Goal: Information Seeking & Learning: Learn about a topic

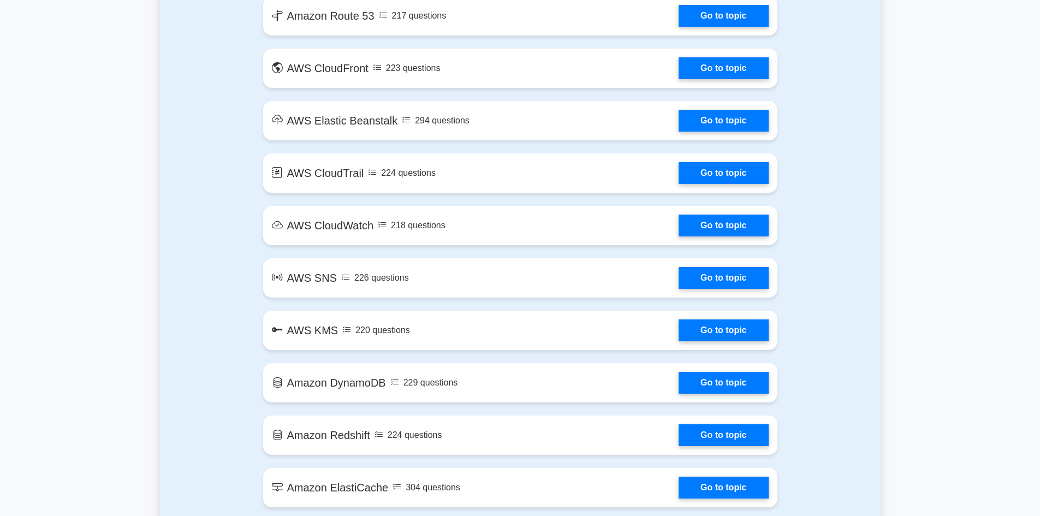
scroll to position [1092, 0]
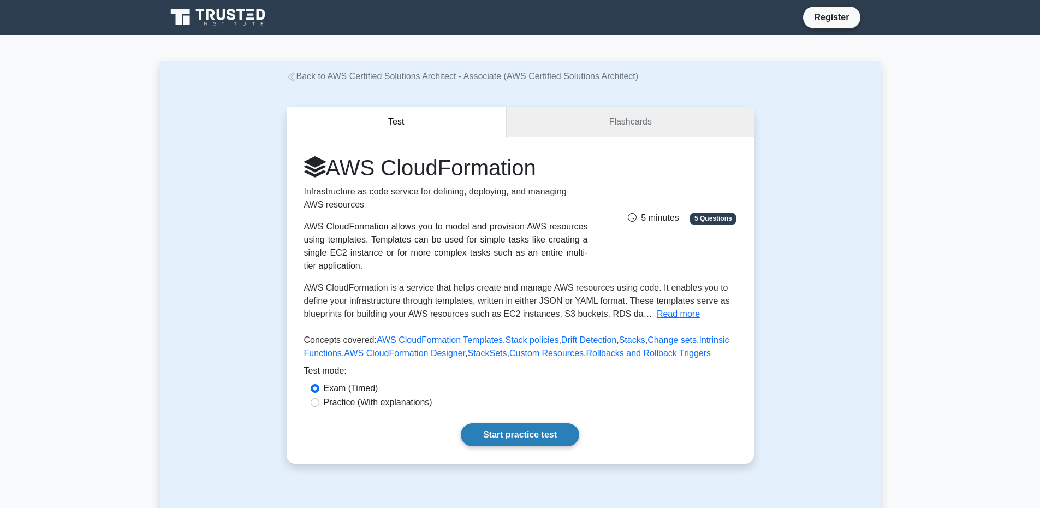
click at [512, 423] on link "Start practice test" at bounding box center [520, 434] width 118 height 23
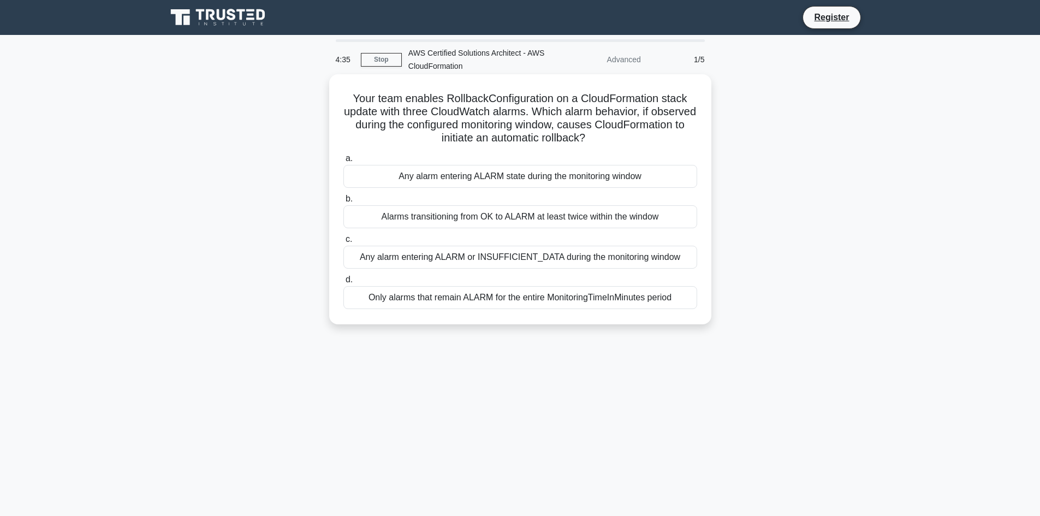
click at [343, 286] on div "Only alarms that remain ALARM for the entire MonitoringTimeInMinutes period" at bounding box center [520, 297] width 354 height 23
click at [343, 283] on input "d. Only alarms that remain ALARM for the entire MonitoringTimeInMinutes period" at bounding box center [343, 279] width 0 height 7
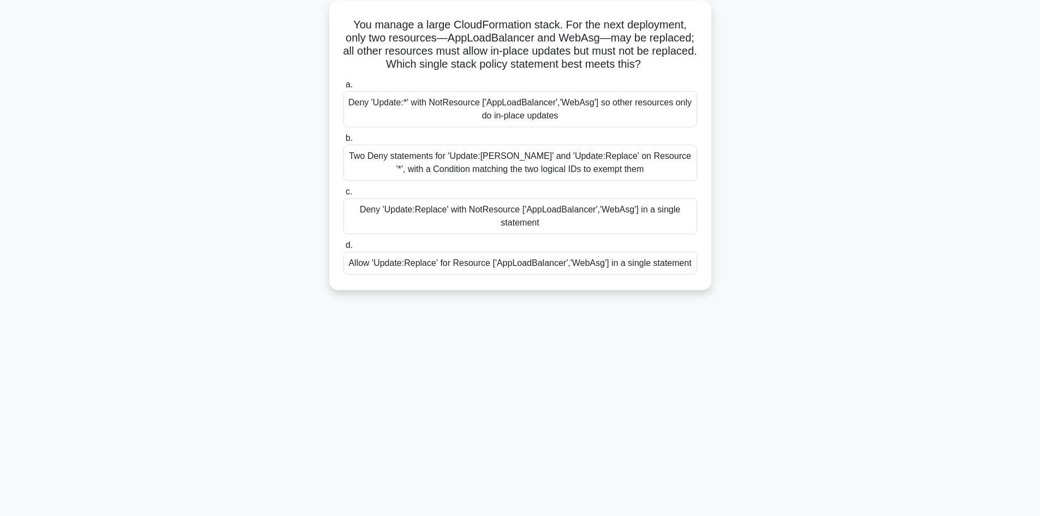
scroll to position [33, 0]
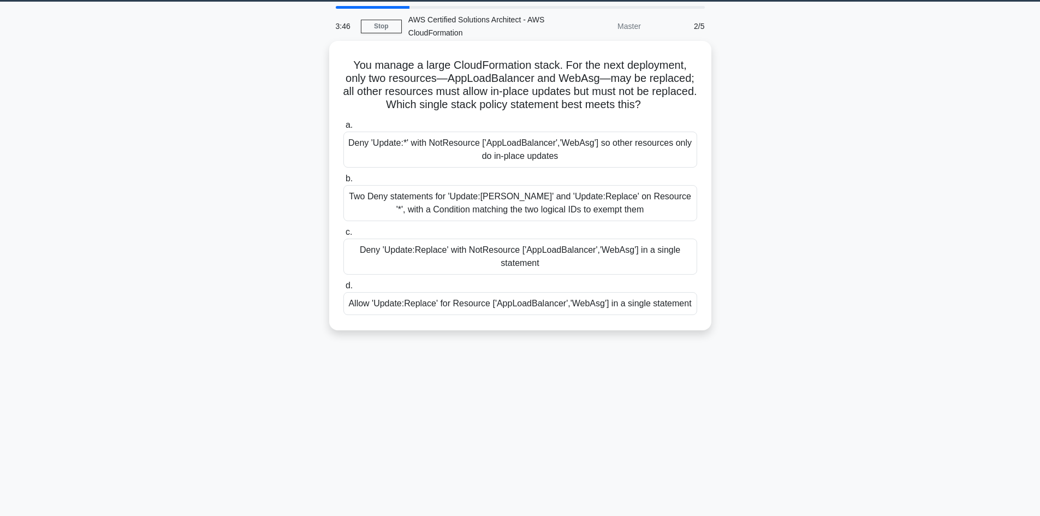
click at [343, 217] on div "Two Deny statements for 'Update:Delete' and 'Update:Replace' on Resource '*', w…" at bounding box center [520, 203] width 354 height 36
click at [343, 182] on input "b. Two Deny statements for 'Update:Delete' and 'Update:Replace' on Resource '*'…" at bounding box center [343, 178] width 0 height 7
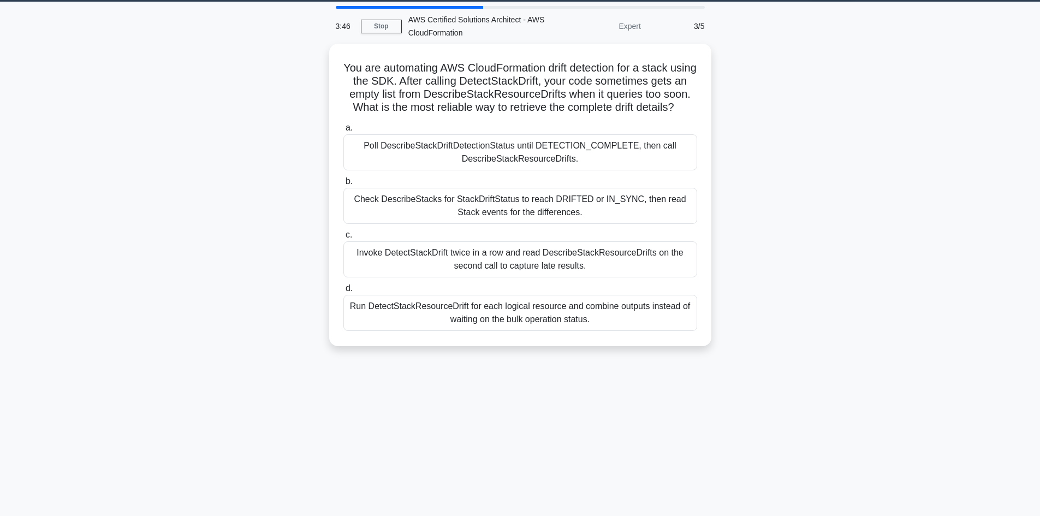
scroll to position [0, 0]
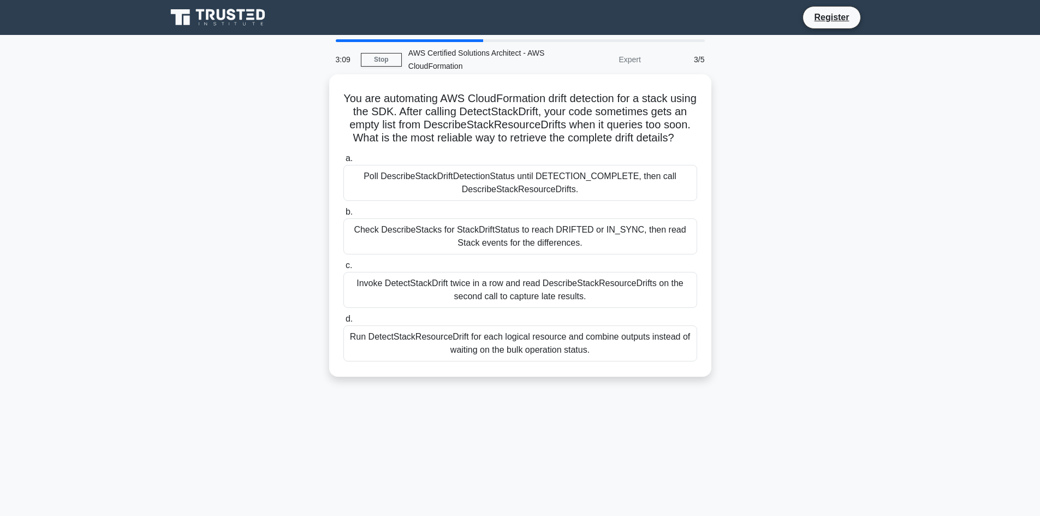
click at [343, 325] on div "Run DetectStackResourceDrift for each logical resource and combine outputs inst…" at bounding box center [520, 343] width 354 height 36
click at [343, 321] on input "d. Run DetectStackResourceDrift for each logical resource and combine outputs i…" at bounding box center [343, 319] width 0 height 7
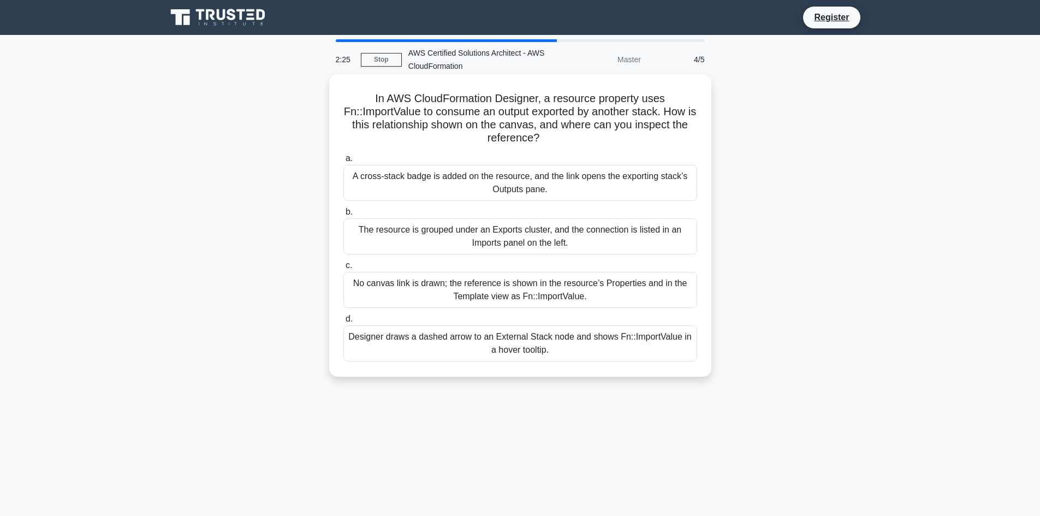
click at [343, 191] on div "A cross-stack badge is added on the resource, and the link opens the exporting …" at bounding box center [520, 183] width 354 height 36
click at [343, 162] on input "a. A cross-stack badge is added on the resource, and the link opens the exporti…" at bounding box center [343, 158] width 0 height 7
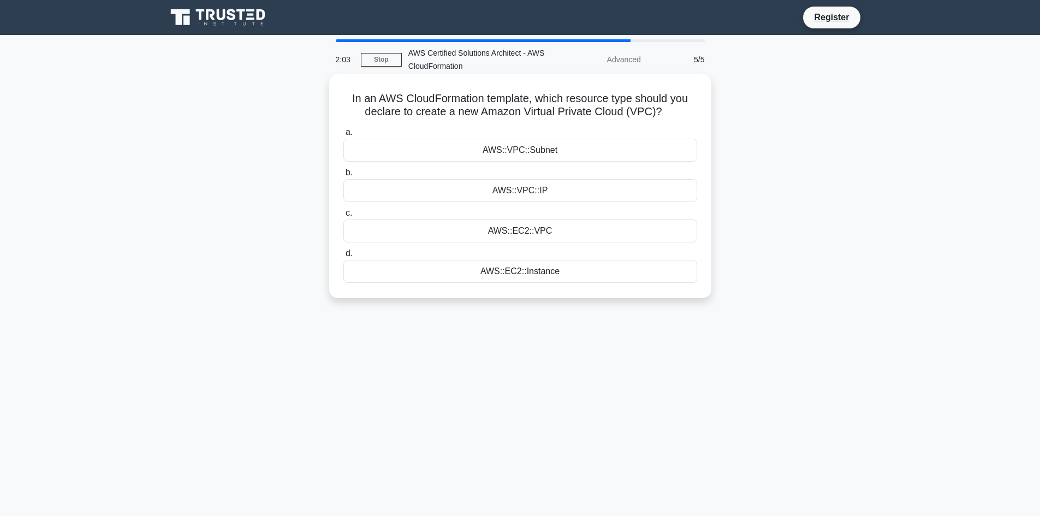
click at [343, 242] on div "AWS::EC2::VPC" at bounding box center [520, 231] width 354 height 23
click at [343, 217] on input "c. AWS::EC2::VPC" at bounding box center [343, 213] width 0 height 7
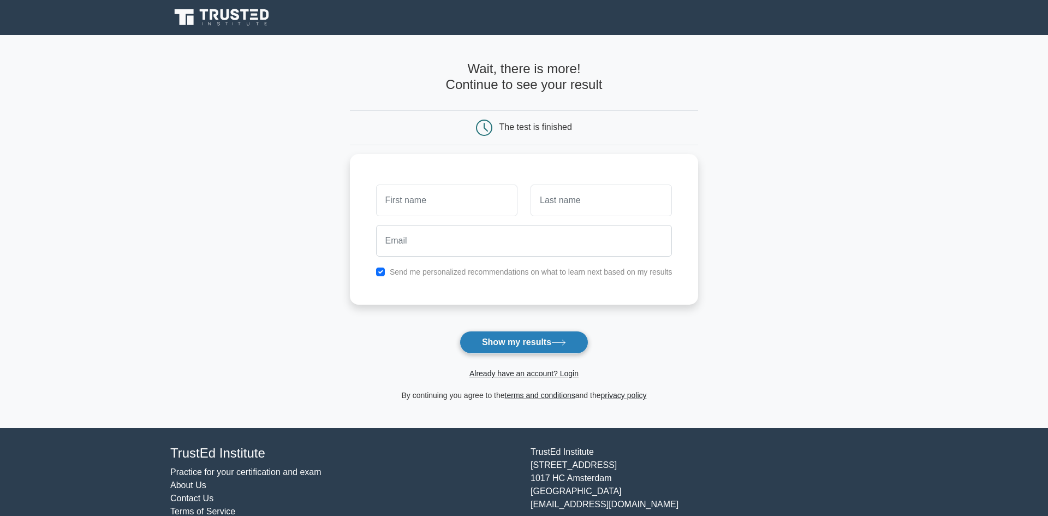
click at [460, 331] on button "Show my results" at bounding box center [524, 342] width 129 height 23
click at [376, 182] on input "text" at bounding box center [446, 198] width 141 height 32
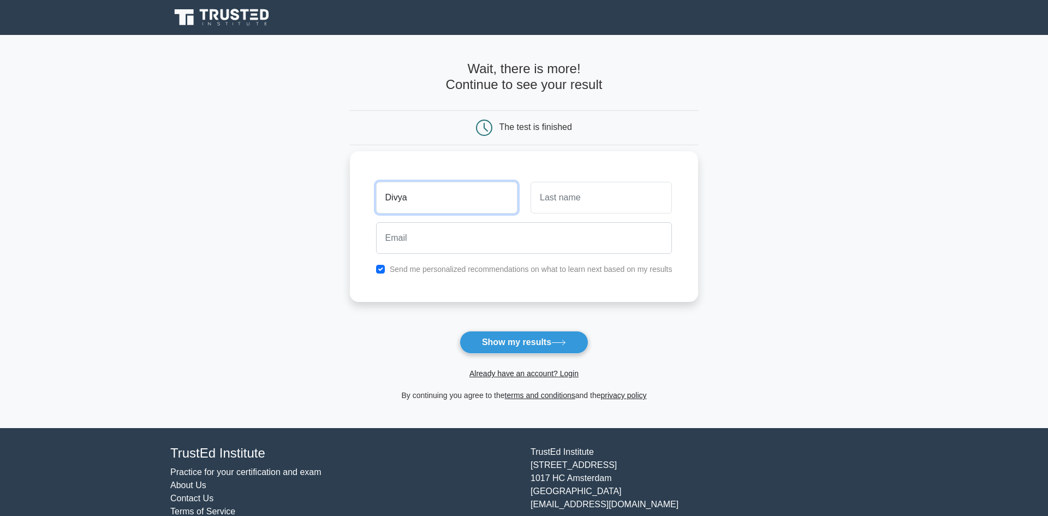
type input "Divya"
click at [531, 182] on input "text" at bounding box center [601, 198] width 141 height 32
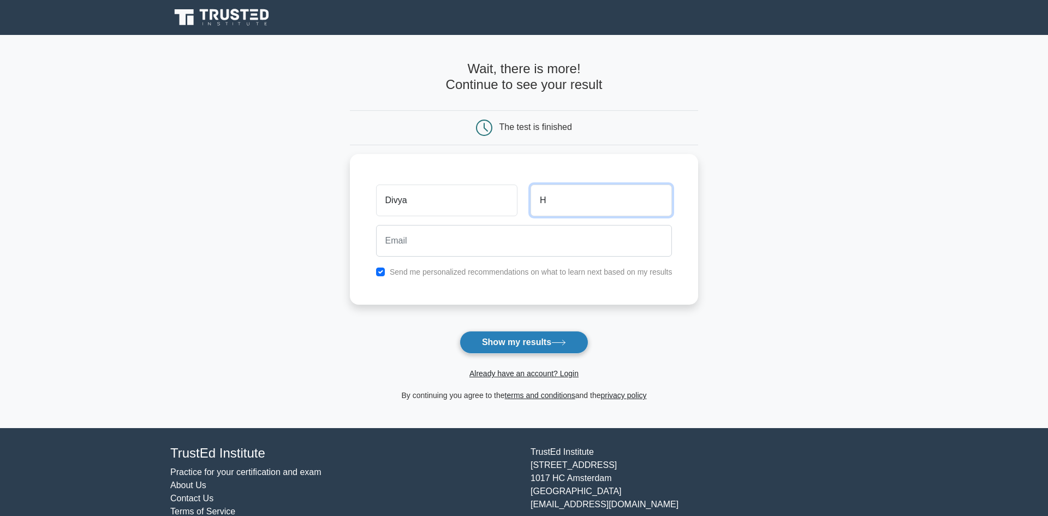
type input "H"
click at [460, 331] on button "Show my results" at bounding box center [524, 342] width 129 height 23
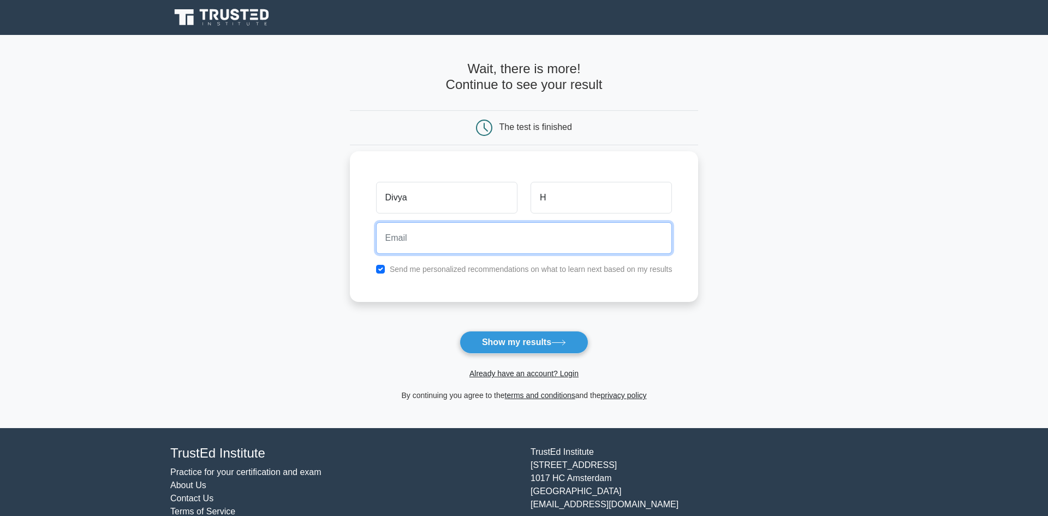
click at [376, 222] on input "email" at bounding box center [524, 238] width 296 height 32
type input "lovabledd@gmail.com"
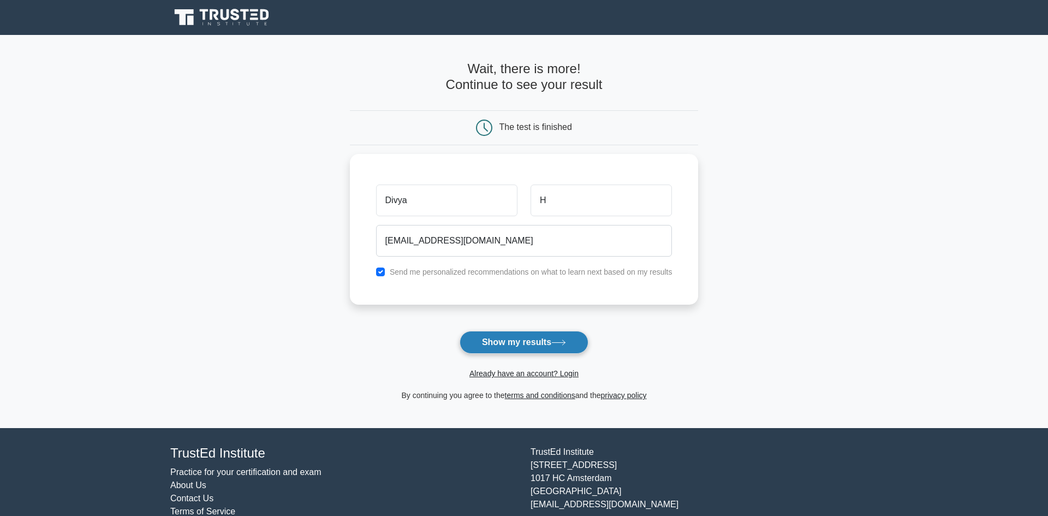
click at [460, 331] on button "Show my results" at bounding box center [524, 342] width 129 height 23
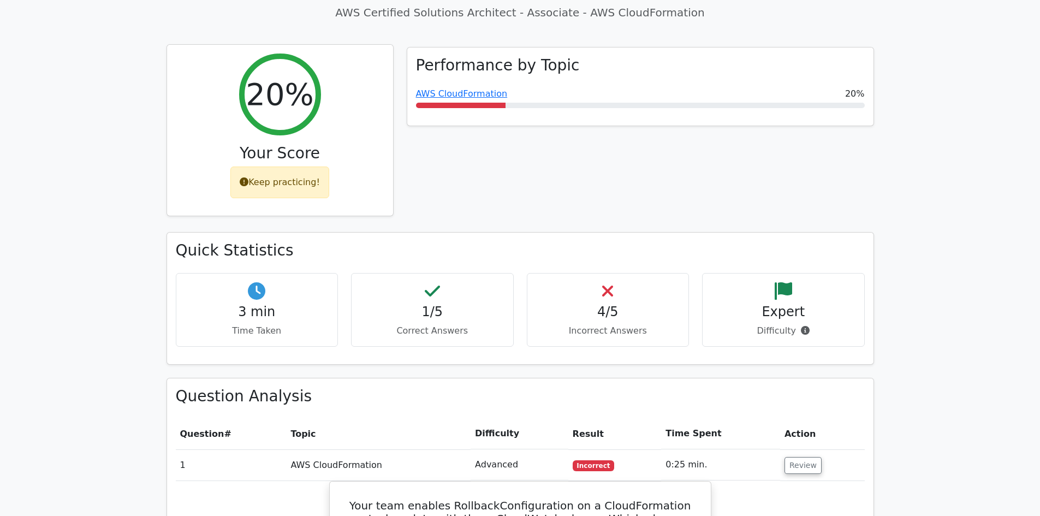
scroll to position [491, 0]
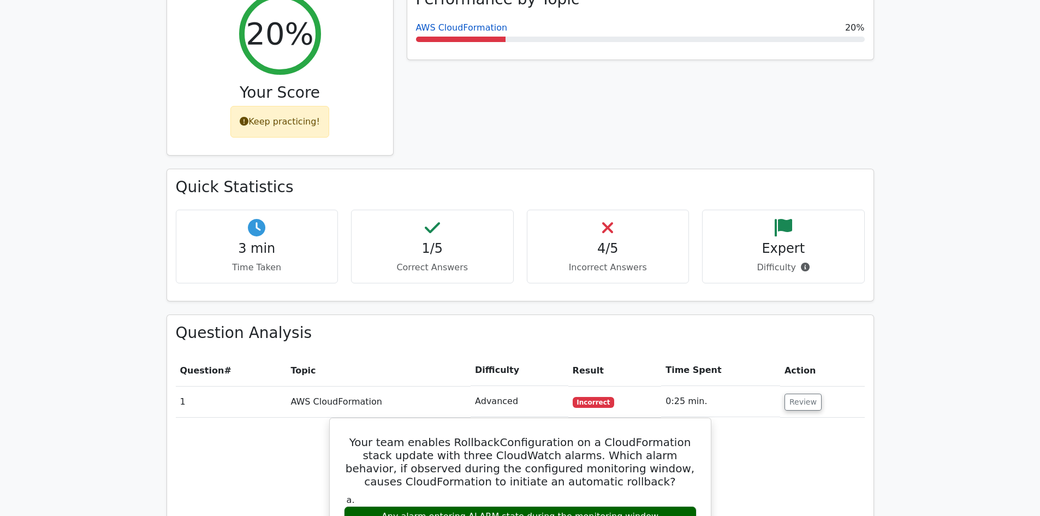
click at [416, 33] on link "AWS CloudFormation" at bounding box center [462, 27] width 92 height 10
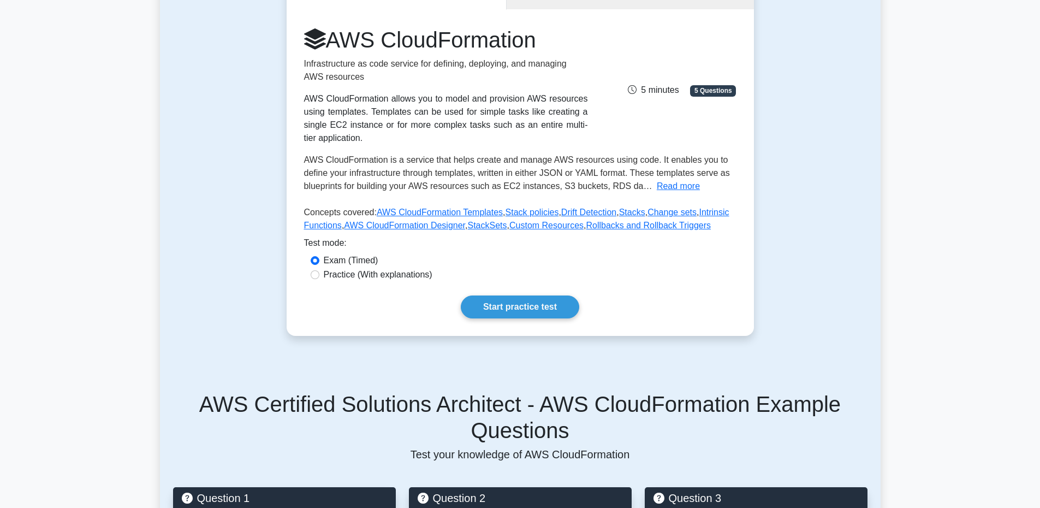
scroll to position [218, 0]
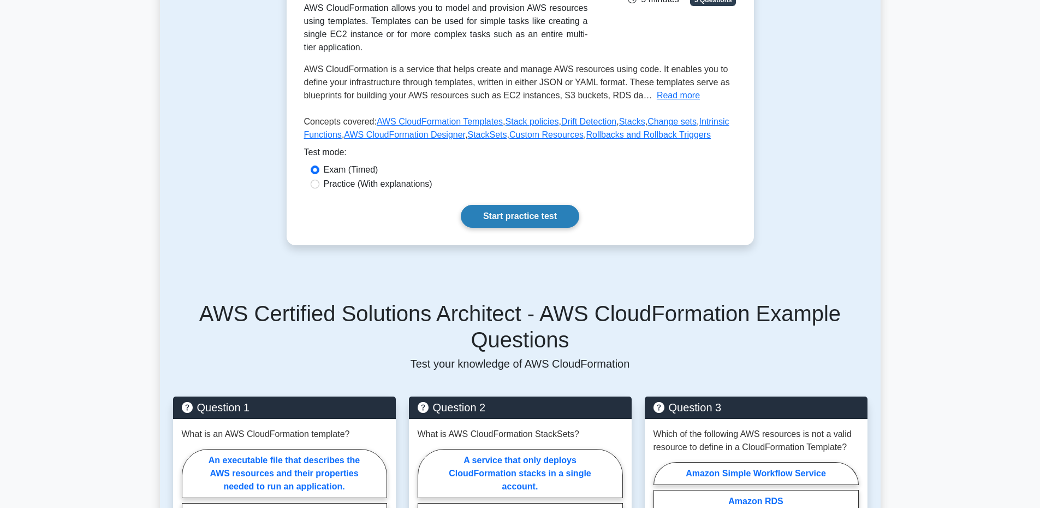
click at [481, 228] on link "Start practice test" at bounding box center [520, 216] width 118 height 23
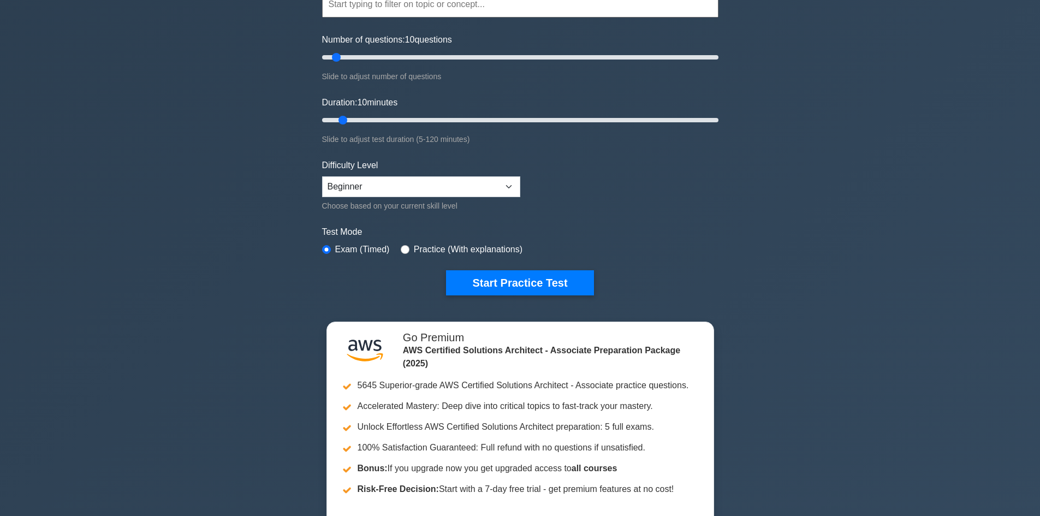
scroll to position [164, 0]
